Goal: Transaction & Acquisition: Purchase product/service

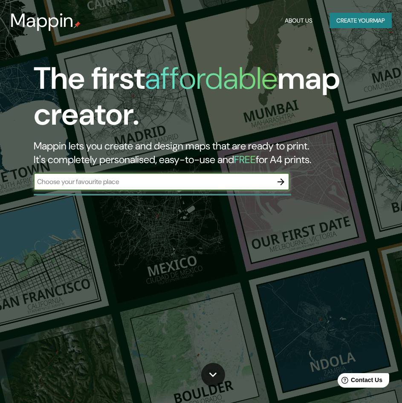
click at [108, 188] on div "​" at bounding box center [162, 181] width 256 height 17
type input "PROVINCIA DE [GEOGRAPHIC_DATA]"
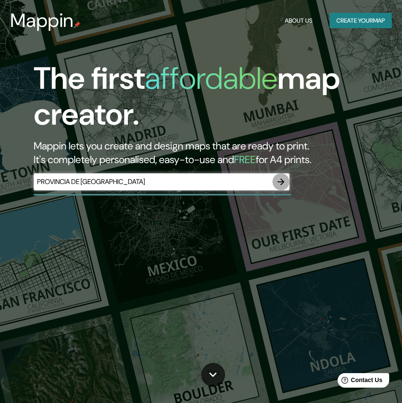
click at [280, 185] on icon "button" at bounding box center [281, 182] width 10 height 10
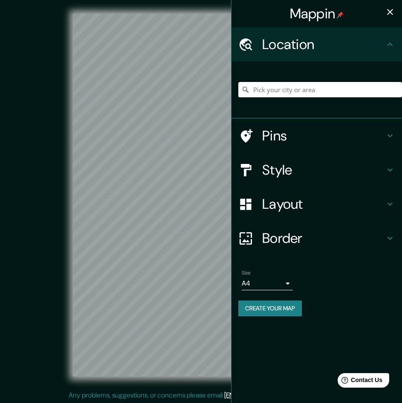
click at [293, 94] on input "Pick your city or area" at bounding box center [320, 89] width 164 height 15
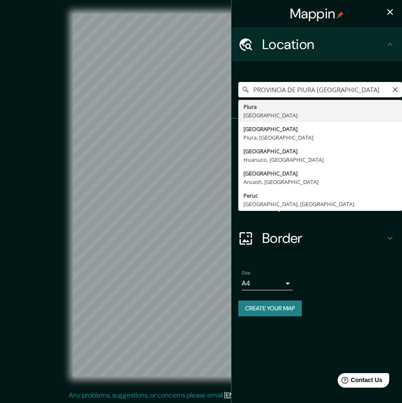
type input "Piura, [GEOGRAPHIC_DATA]"
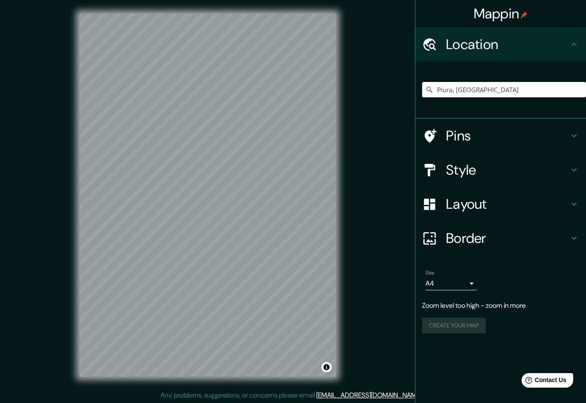
click at [408, 203] on h4 "Layout" at bounding box center [507, 203] width 123 height 17
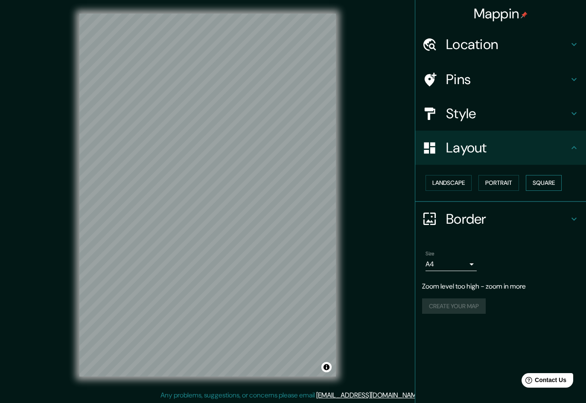
click at [408, 184] on button "Square" at bounding box center [543, 183] width 36 height 16
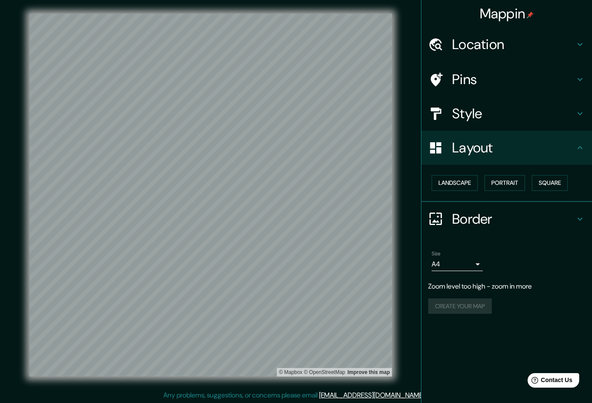
click at [408, 258] on body "Mappin Location [GEOGRAPHIC_DATA], [GEOGRAPHIC_DATA] Pins Style Layout Landscap…" at bounding box center [296, 201] width 592 height 403
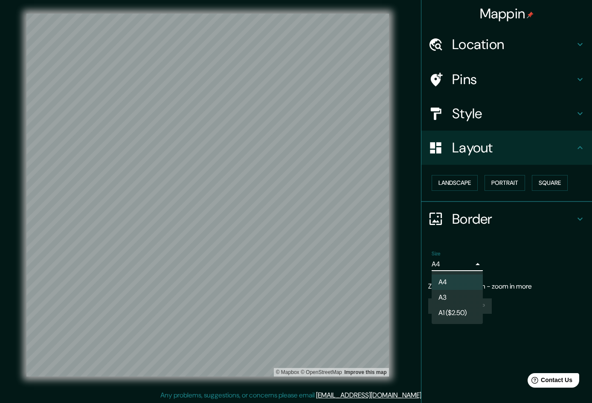
click at [408, 297] on li "A3" at bounding box center [457, 297] width 51 height 15
type input "a4"
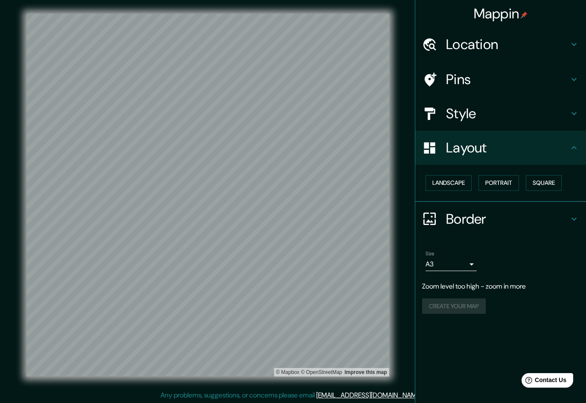
click at [408, 76] on h4 "Pins" at bounding box center [507, 79] width 123 height 17
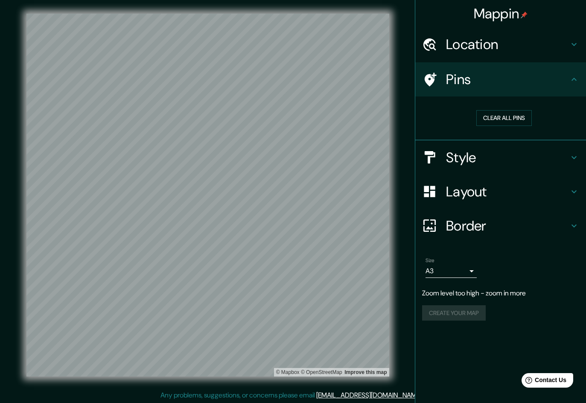
click at [408, 44] on h4 "Location" at bounding box center [507, 44] width 123 height 17
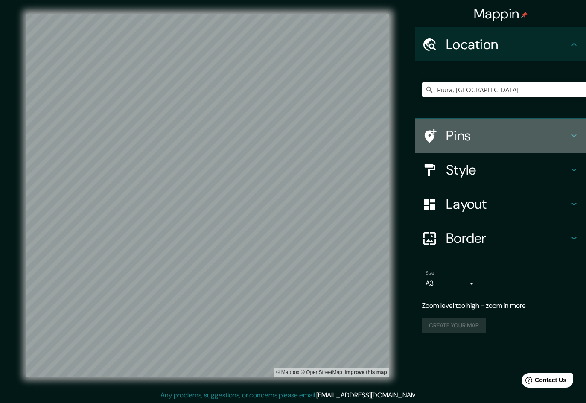
click at [408, 131] on h4 "Pins" at bounding box center [507, 135] width 123 height 17
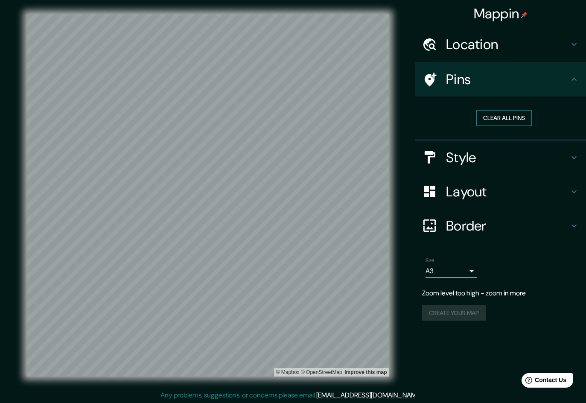
click at [408, 119] on button "Clear all pins" at bounding box center [503, 118] width 55 height 16
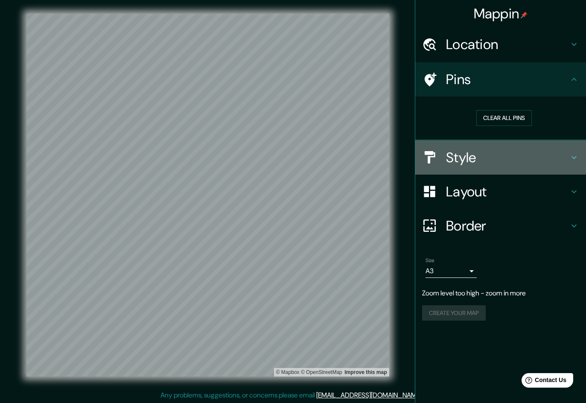
click at [408, 160] on h4 "Style" at bounding box center [507, 157] width 123 height 17
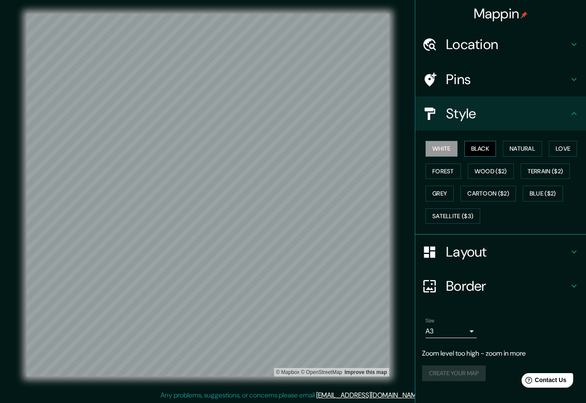
click at [408, 148] on button "Black" at bounding box center [480, 149] width 32 height 16
click at [408, 150] on button "White" at bounding box center [441, 149] width 32 height 16
click at [408, 218] on button "Satellite ($3)" at bounding box center [452, 216] width 55 height 16
click at [408, 146] on button "White" at bounding box center [441, 149] width 32 height 16
